Goal: Navigation & Orientation: Locate item on page

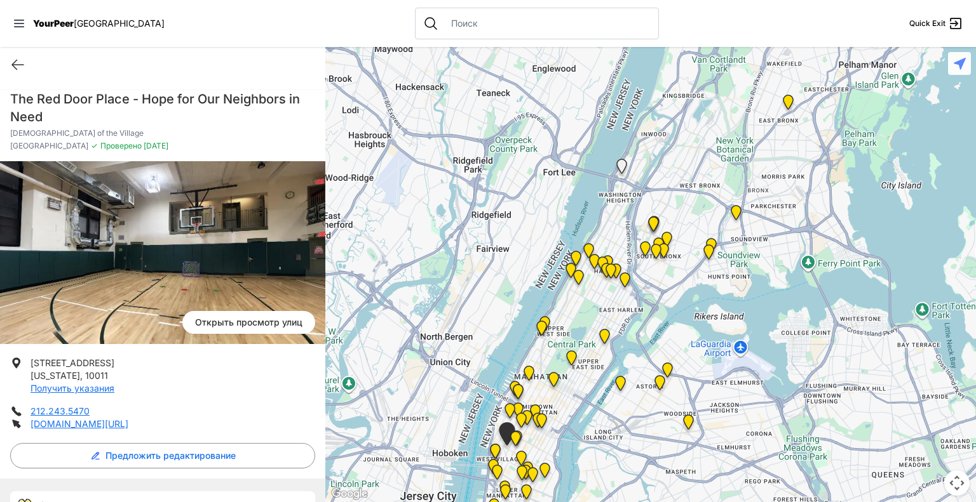
drag, startPoint x: 897, startPoint y: 139, endPoint x: 635, endPoint y: 322, distance: 319.3
click at [635, 322] on div at bounding box center [650, 274] width 650 height 455
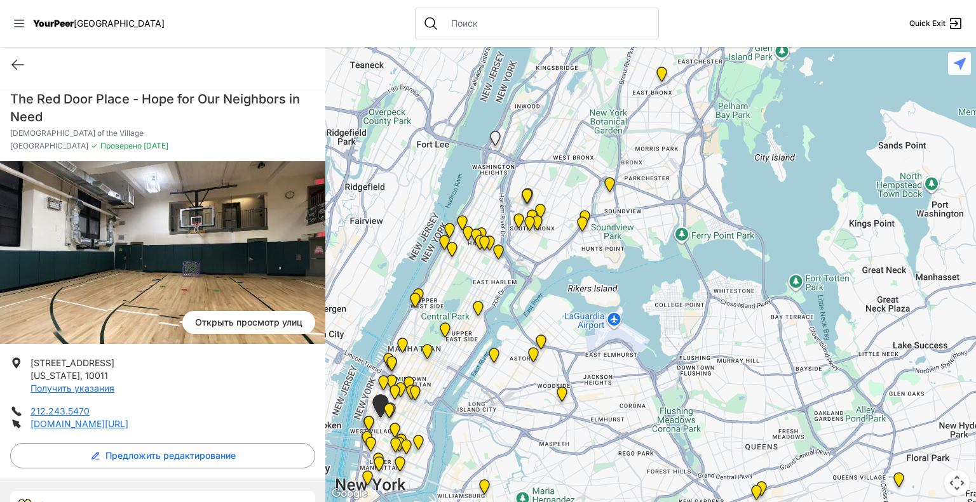
drag, startPoint x: 746, startPoint y: 232, endPoint x: 664, endPoint y: 119, distance: 140.0
click at [664, 119] on div at bounding box center [650, 274] width 650 height 455
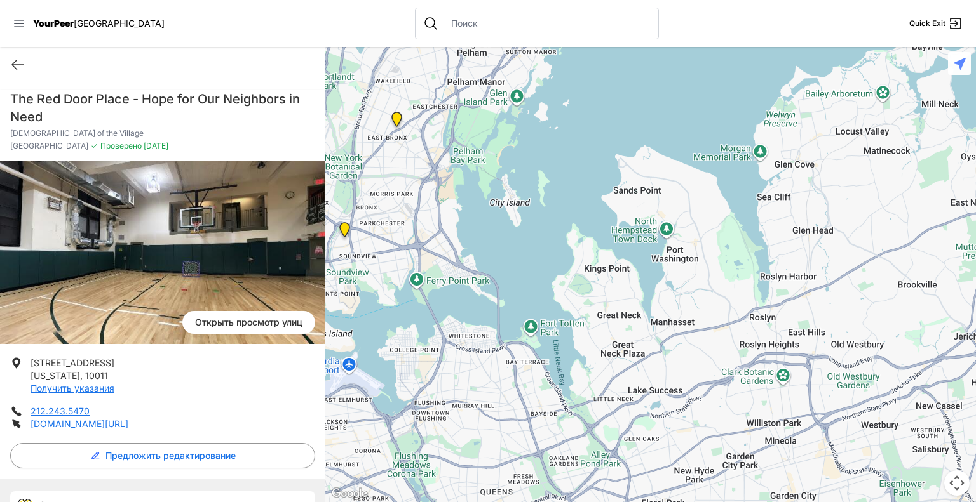
drag, startPoint x: 649, startPoint y: 406, endPoint x: 386, endPoint y: 450, distance: 267.2
click at [386, 450] on div at bounding box center [650, 274] width 650 height 455
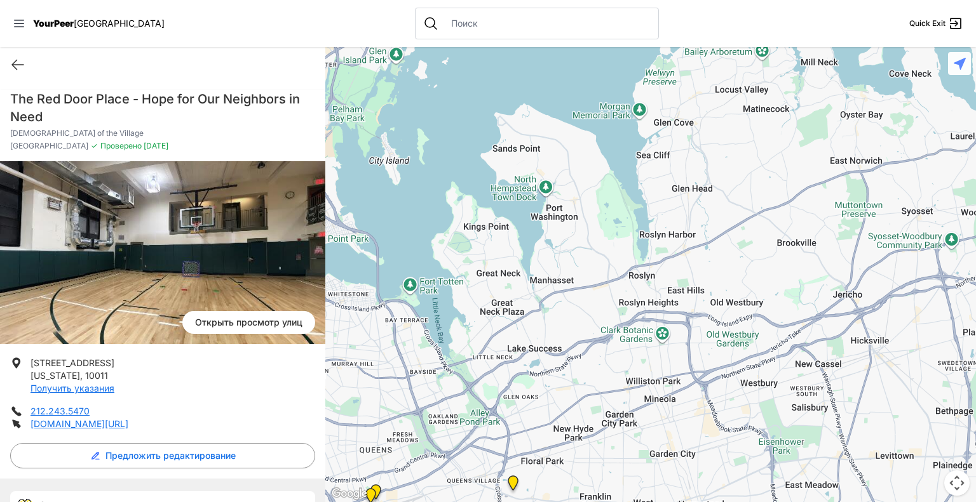
drag, startPoint x: 811, startPoint y: 195, endPoint x: 700, endPoint y: 139, distance: 123.9
click at [700, 139] on div at bounding box center [650, 274] width 650 height 455
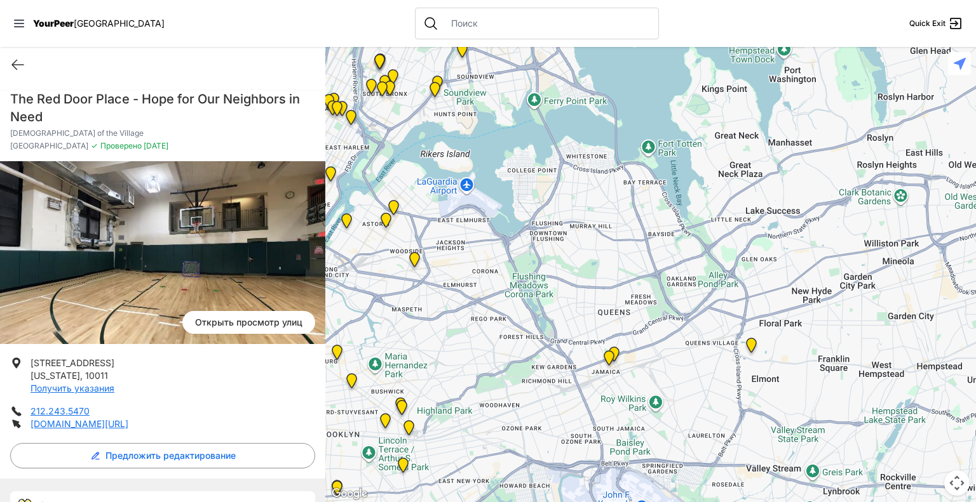
drag, startPoint x: 588, startPoint y: 351, endPoint x: 821, endPoint y: 217, distance: 269.2
click at [821, 217] on div at bounding box center [650, 274] width 650 height 455
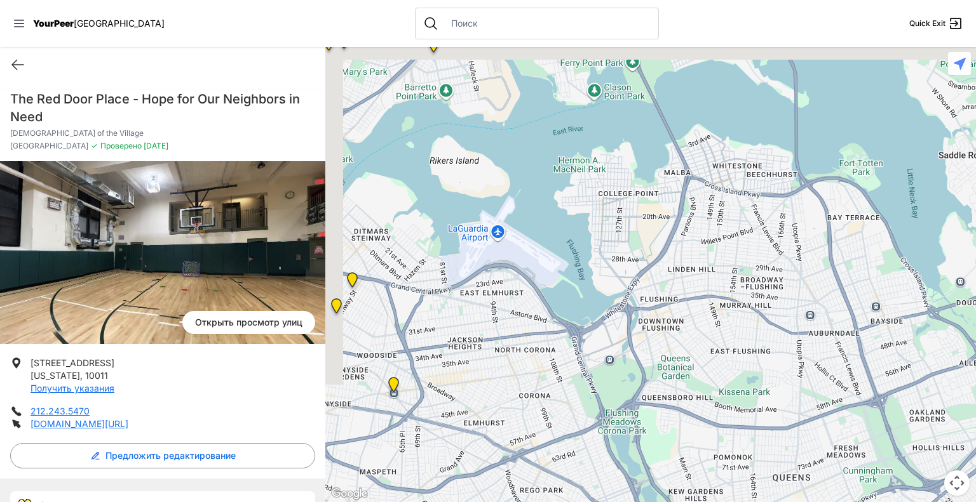
drag, startPoint x: 513, startPoint y: 195, endPoint x: 694, endPoint y: 340, distance: 231.8
click at [694, 340] on div at bounding box center [650, 274] width 650 height 455
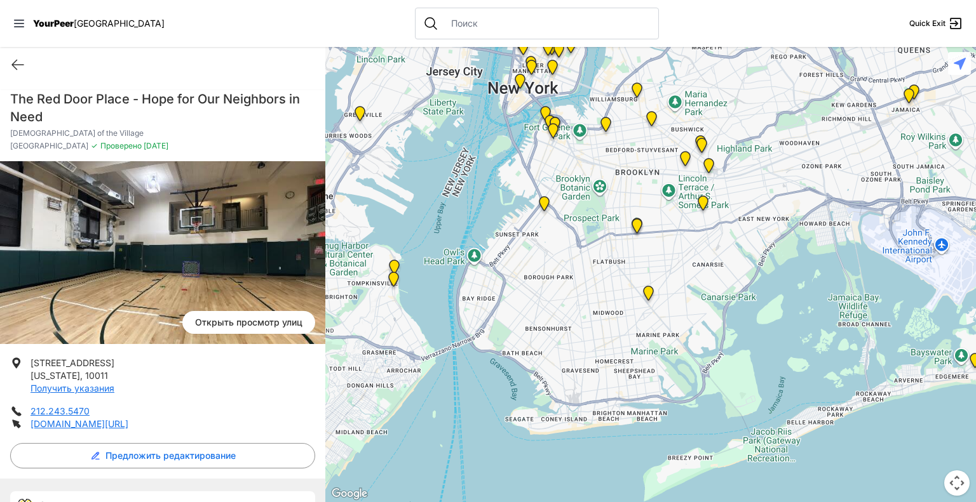
drag, startPoint x: 635, startPoint y: 451, endPoint x: 811, endPoint y: 77, distance: 412.6
click at [811, 77] on div at bounding box center [650, 274] width 650 height 455
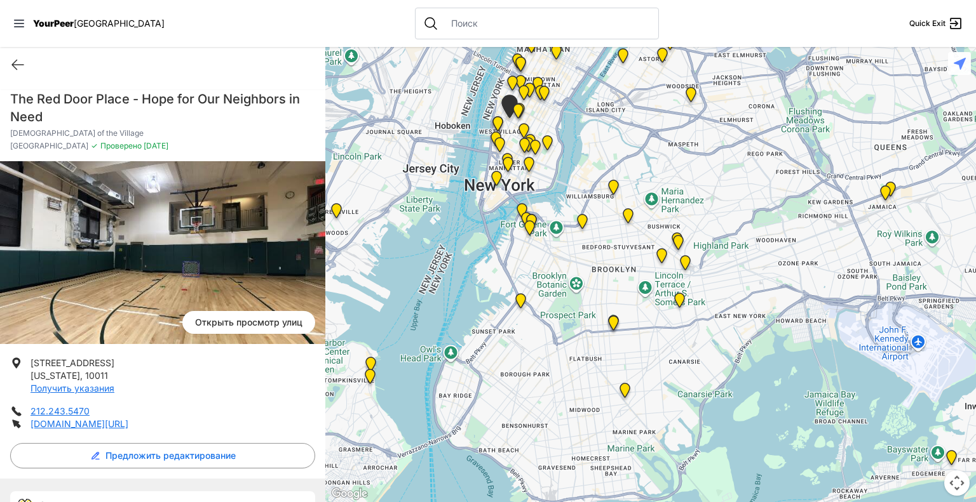
drag, startPoint x: 711, startPoint y: 190, endPoint x: 688, endPoint y: 289, distance: 101.8
click at [688, 289] on div at bounding box center [650, 274] width 650 height 455
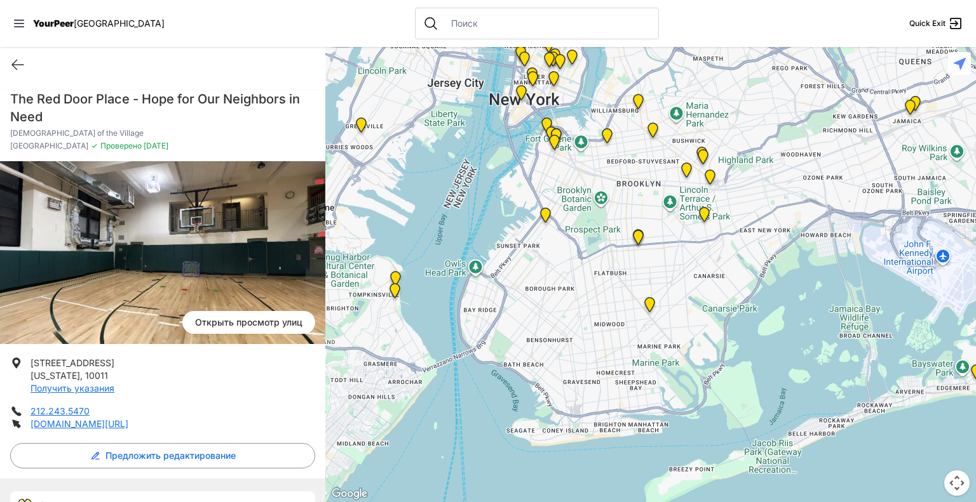
drag, startPoint x: 665, startPoint y: 419, endPoint x: 690, endPoint y: 353, distance: 70.6
click at [690, 353] on div at bounding box center [650, 274] width 650 height 455
